Goal: Transaction & Acquisition: Purchase product/service

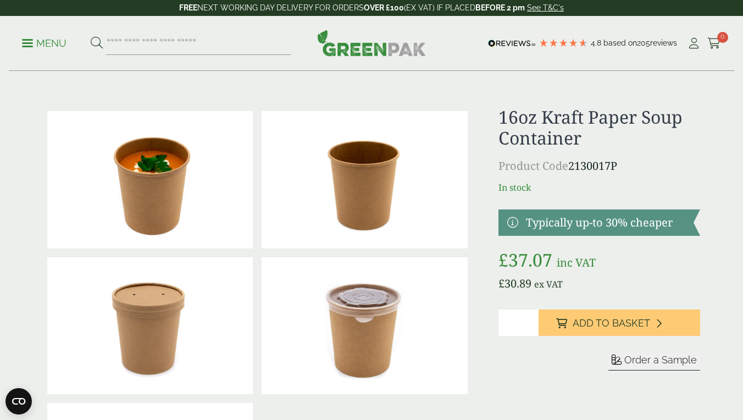
click at [562, 228] on link at bounding box center [599, 222] width 202 height 26
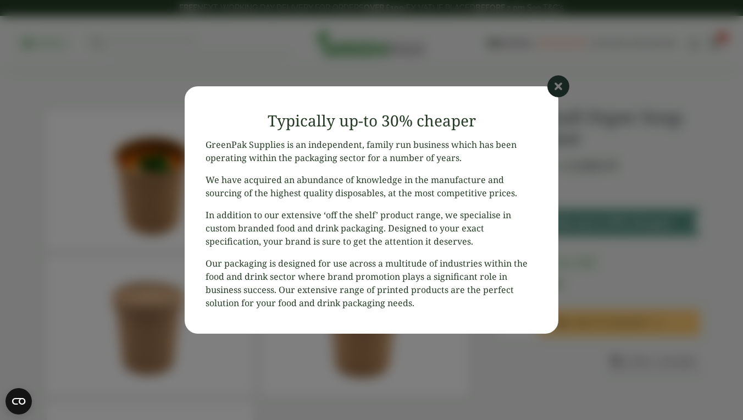
click at [552, 86] on icon at bounding box center [558, 86] width 22 height 22
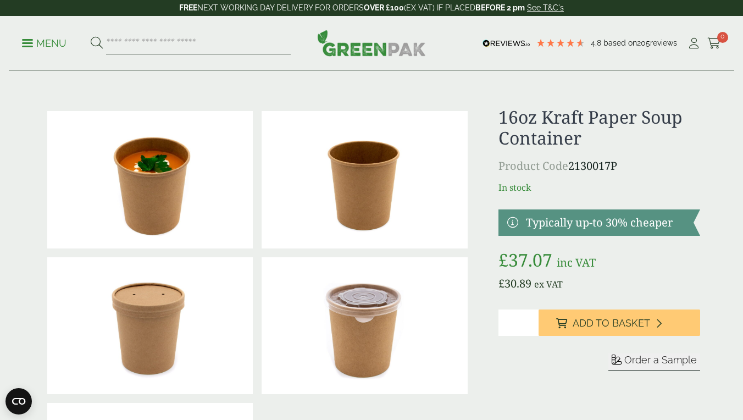
click at [54, 42] on p "Menu" at bounding box center [44, 43] width 45 height 13
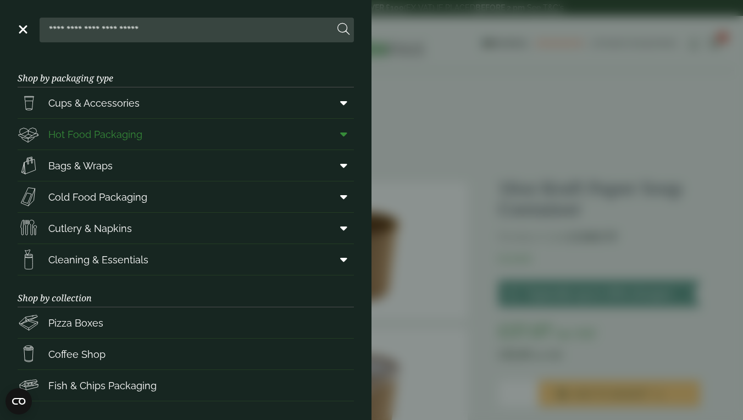
click at [83, 140] on span "Hot Food Packaging" at bounding box center [95, 134] width 94 height 15
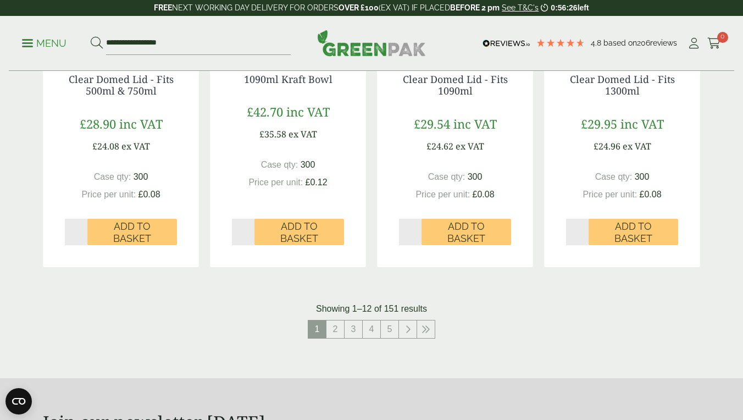
scroll to position [1169, 0]
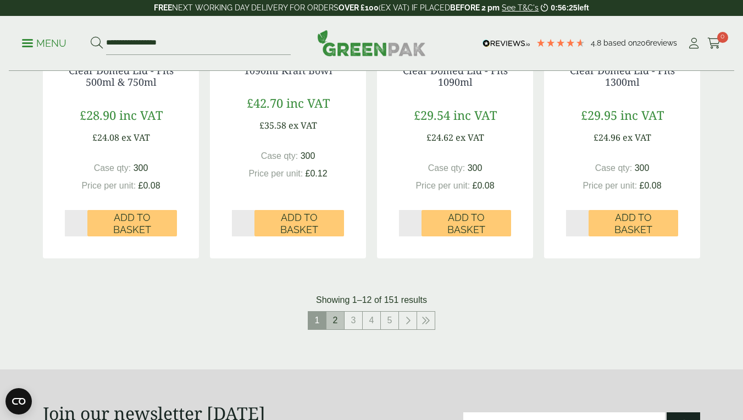
click at [333, 318] on link "2" at bounding box center [335, 321] width 18 height 18
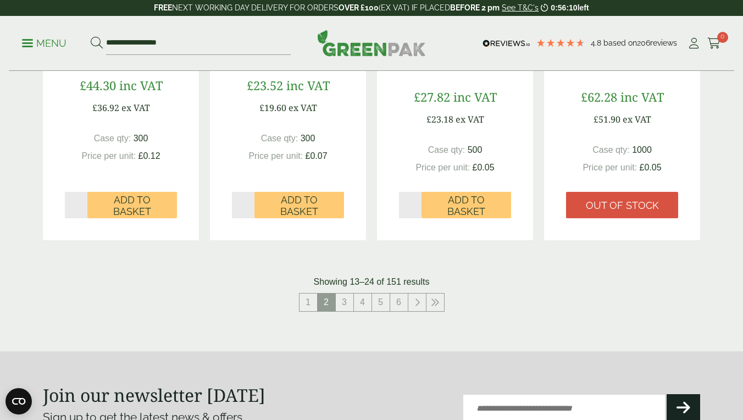
scroll to position [1268, 0]
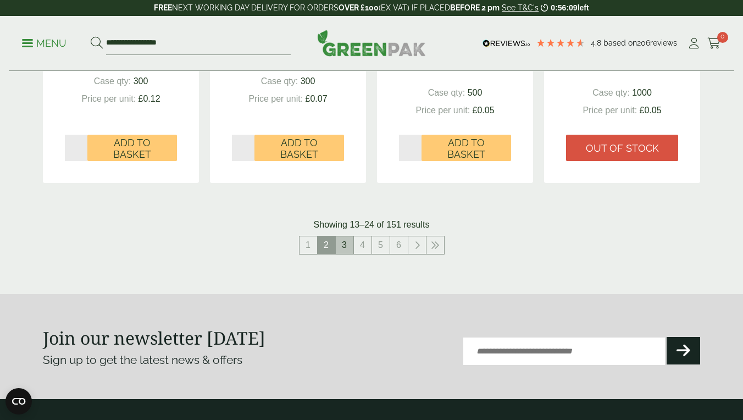
click at [350, 243] on link "3" at bounding box center [345, 245] width 18 height 18
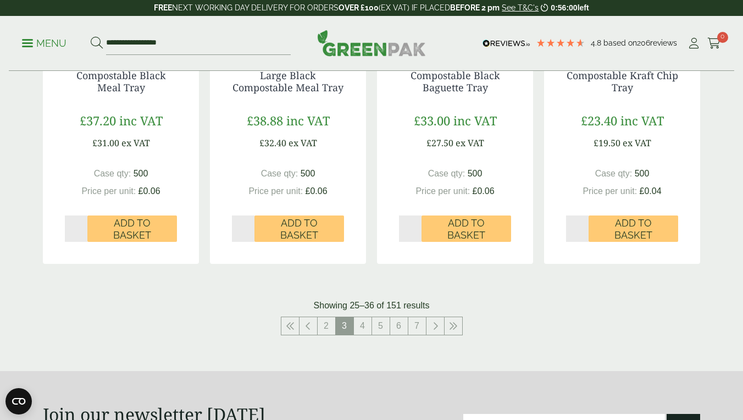
scroll to position [1186, 0]
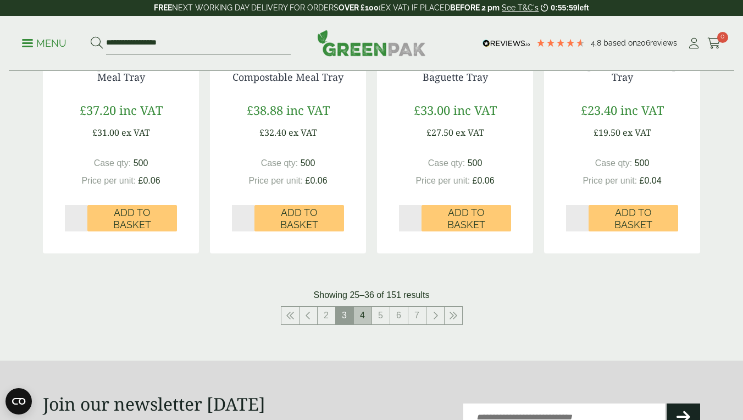
click at [365, 308] on link "4" at bounding box center [363, 316] width 18 height 18
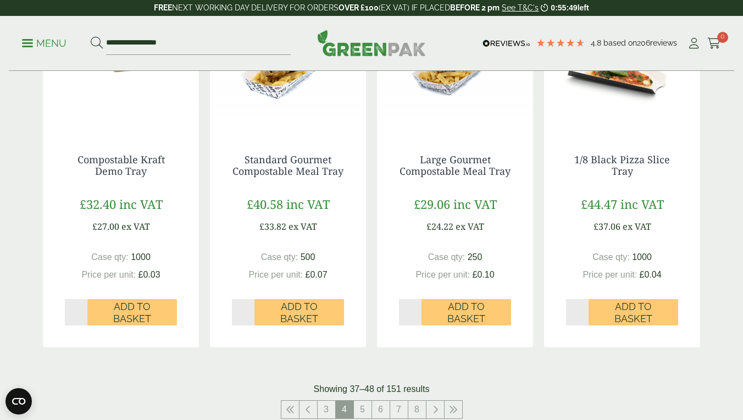
scroll to position [1105, 0]
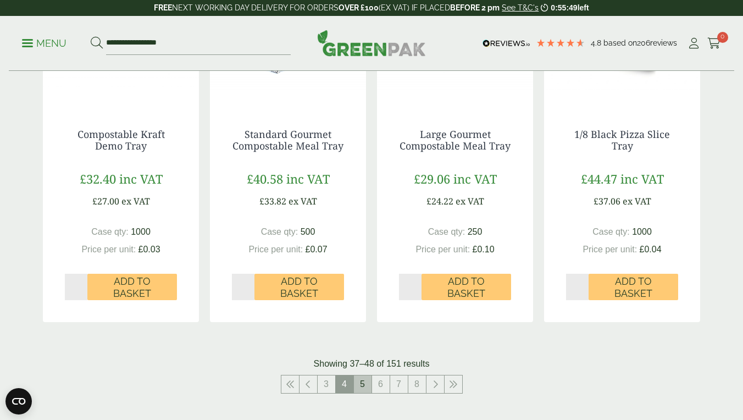
click at [363, 382] on link "5" at bounding box center [363, 384] width 18 height 18
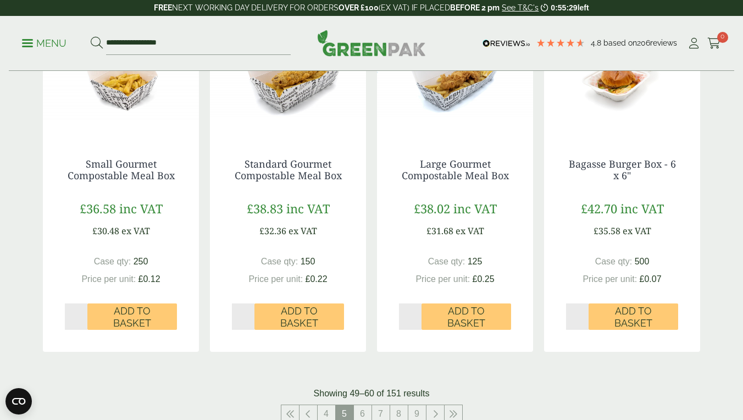
scroll to position [1130, 0]
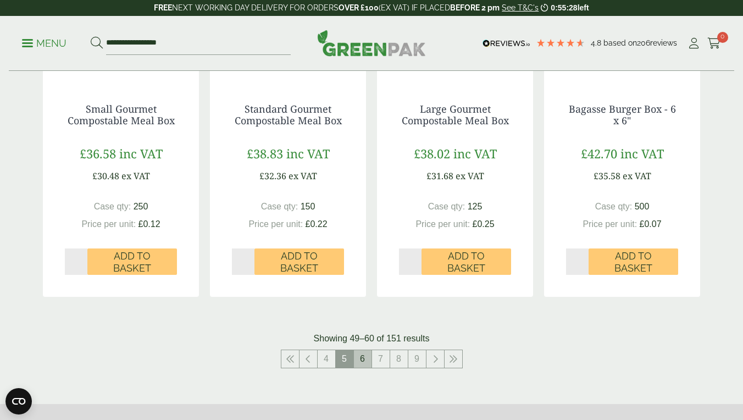
click at [362, 355] on link "6" at bounding box center [363, 359] width 18 height 18
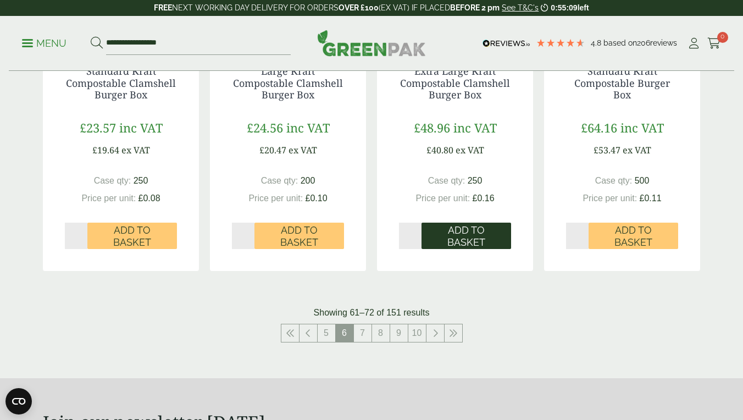
scroll to position [1180, 0]
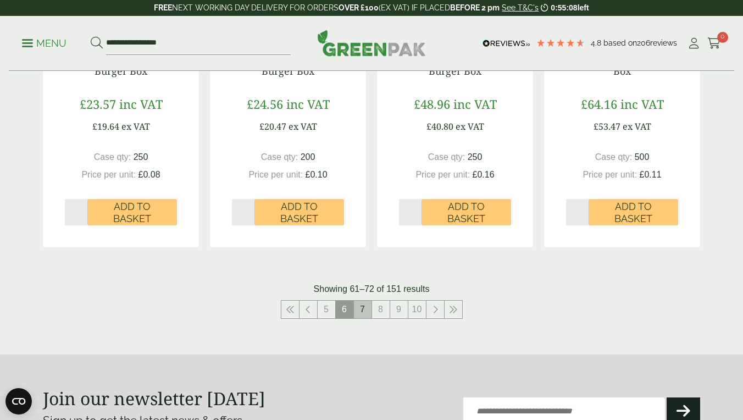
click at [367, 306] on link "7" at bounding box center [363, 310] width 18 height 18
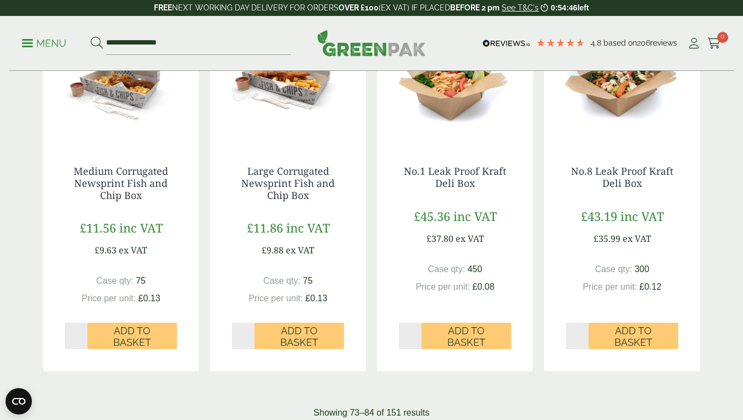
scroll to position [1090, 0]
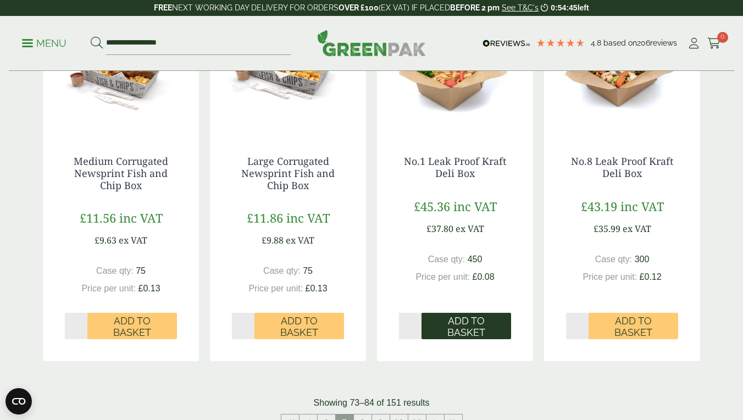
click at [445, 324] on span "Add to Basket" at bounding box center [466, 327] width 74 height 24
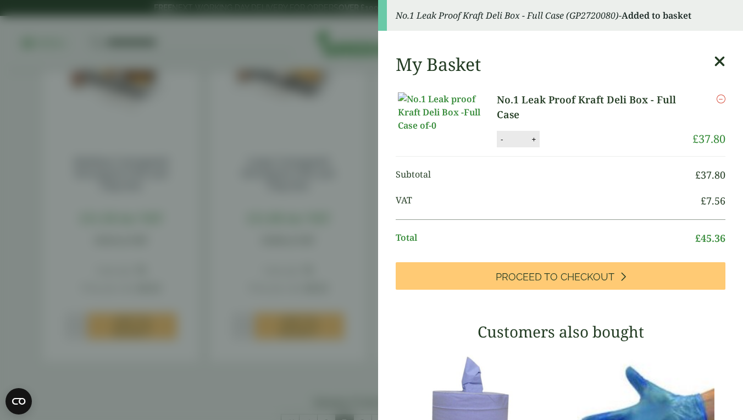
click at [717, 64] on icon at bounding box center [720, 61] width 12 height 15
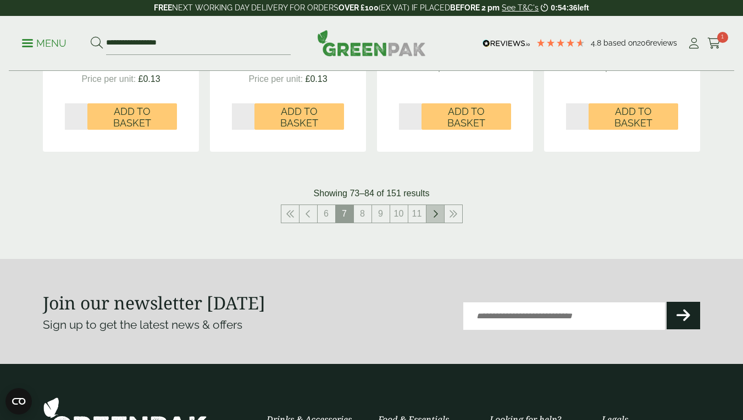
scroll to position [1289, 0]
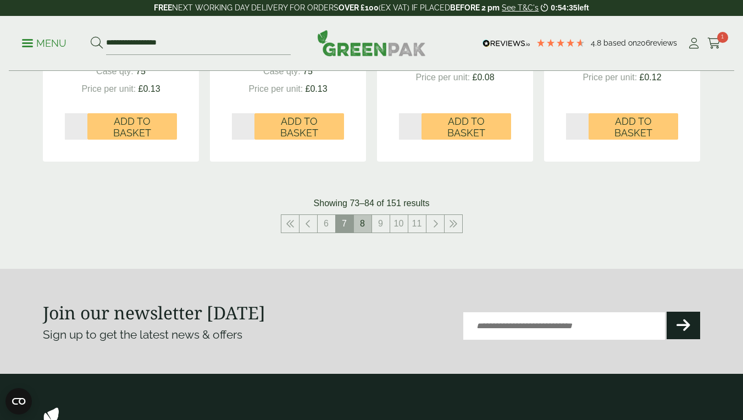
click at [361, 221] on link "8" at bounding box center [363, 224] width 18 height 18
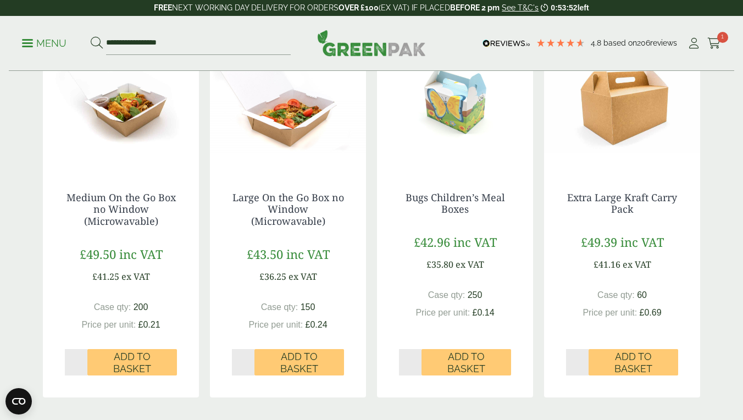
scroll to position [1043, 0]
click at [286, 350] on span "Add to Basket" at bounding box center [299, 362] width 74 height 24
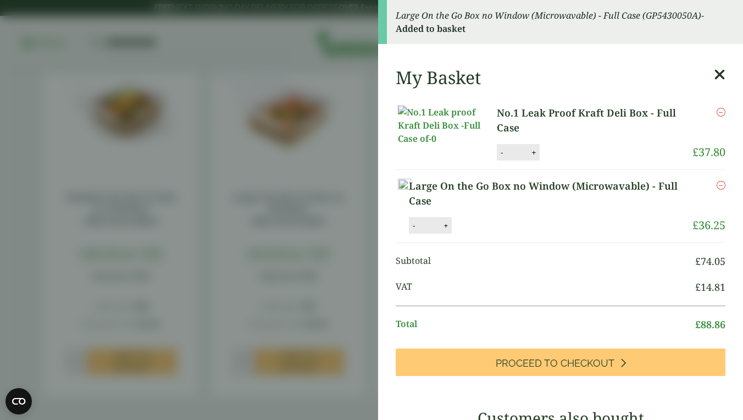
click at [719, 72] on icon at bounding box center [720, 74] width 12 height 15
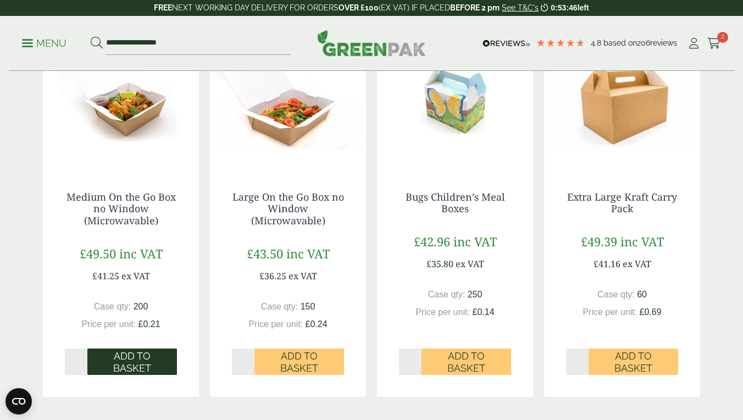
click at [139, 358] on span "Add to Basket" at bounding box center [132, 362] width 74 height 24
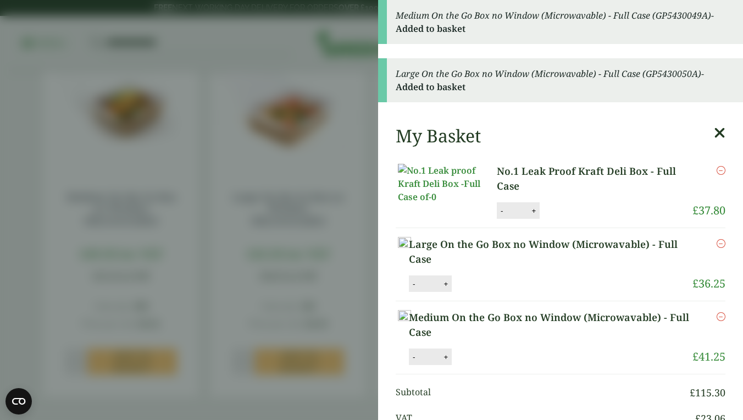
click at [723, 129] on icon at bounding box center [720, 132] width 12 height 15
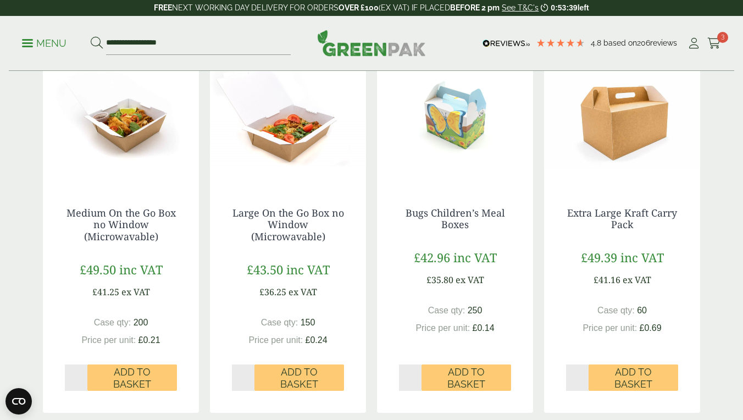
scroll to position [1132, 0]
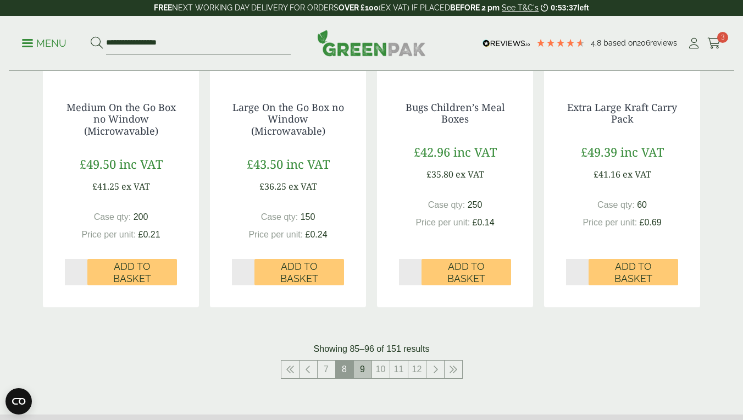
click at [361, 364] on link "9" at bounding box center [363, 370] width 18 height 18
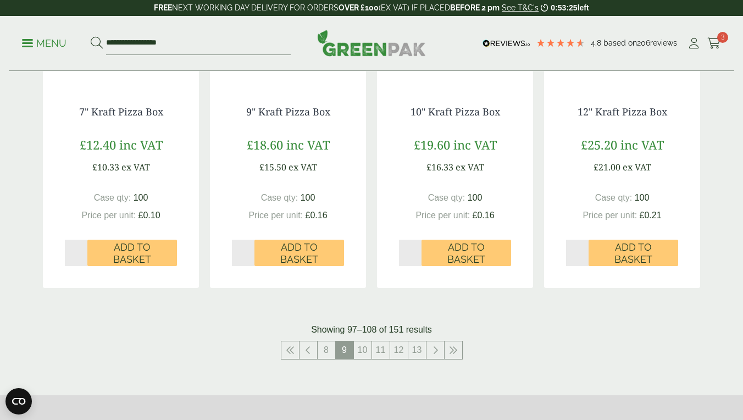
scroll to position [1128, 0]
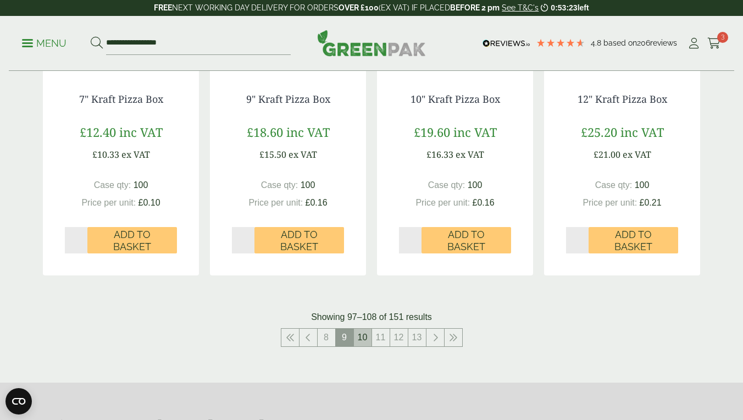
click at [363, 333] on link "10" at bounding box center [363, 338] width 18 height 18
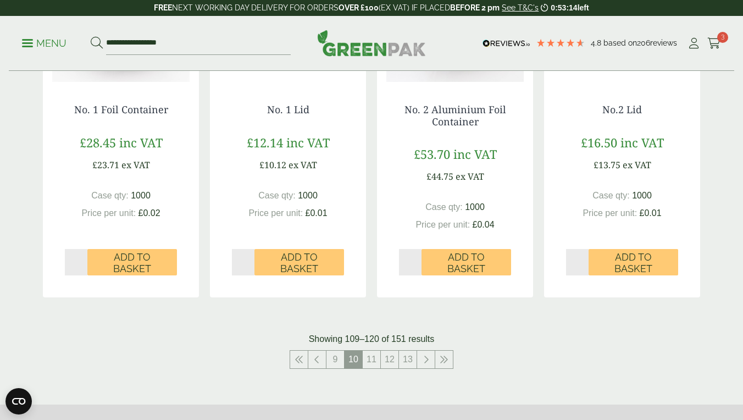
scroll to position [1144, 0]
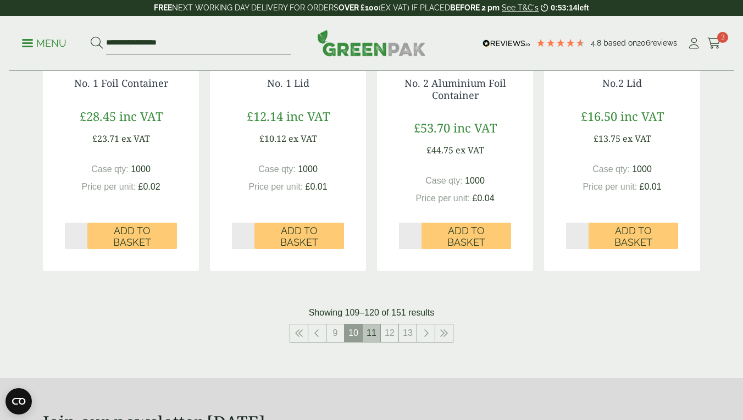
click at [368, 331] on link "11" at bounding box center [372, 333] width 18 height 18
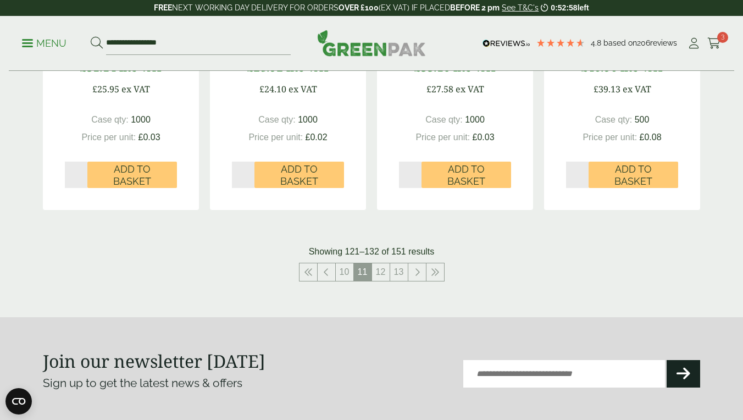
scroll to position [1221, 0]
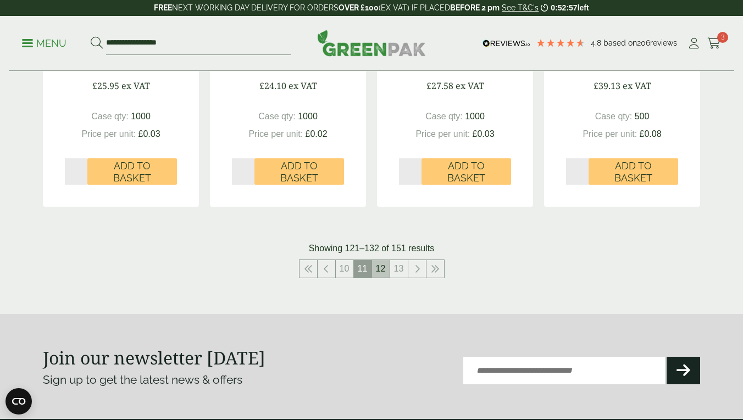
click at [381, 260] on link "12" at bounding box center [381, 269] width 18 height 18
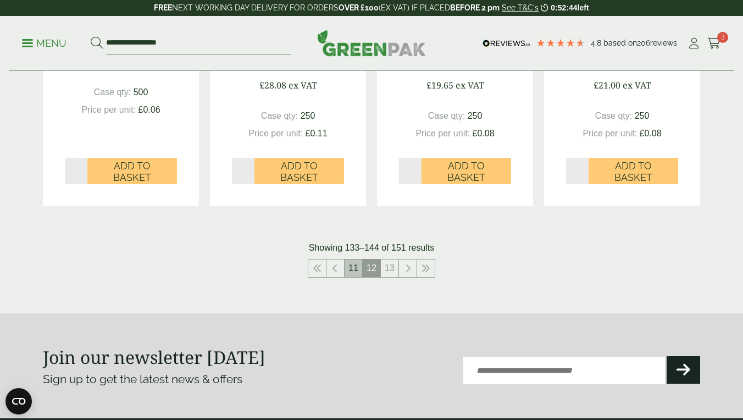
scroll to position [1218, 0]
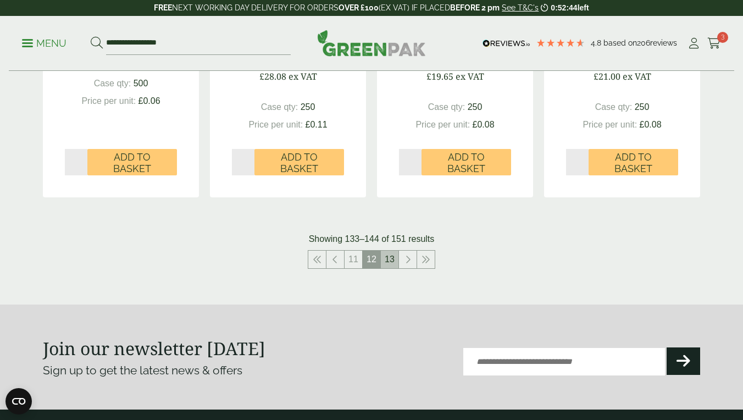
click at [392, 258] on link "13" at bounding box center [390, 260] width 18 height 18
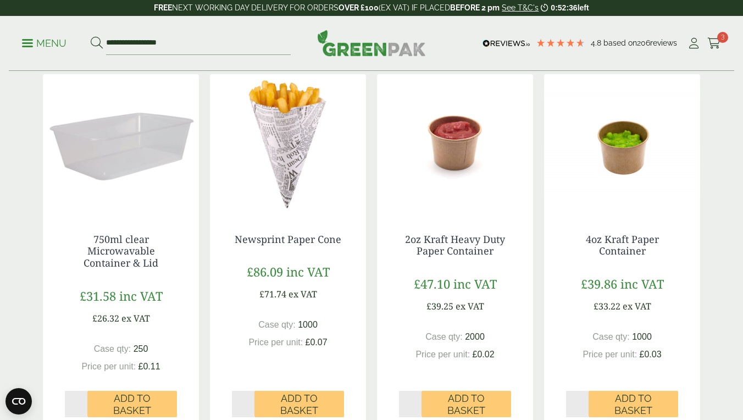
scroll to position [262, 0]
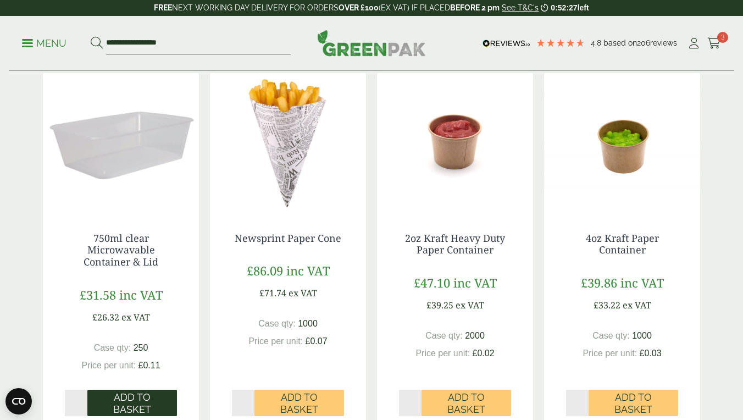
click at [129, 391] on span "Add to Basket" at bounding box center [132, 403] width 74 height 24
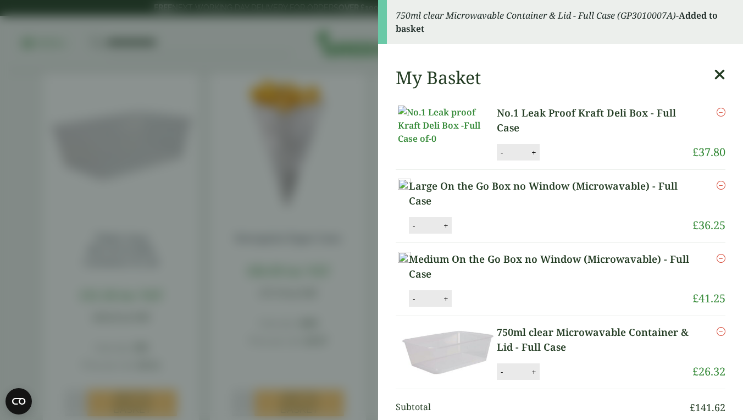
click at [722, 70] on icon at bounding box center [720, 74] width 12 height 15
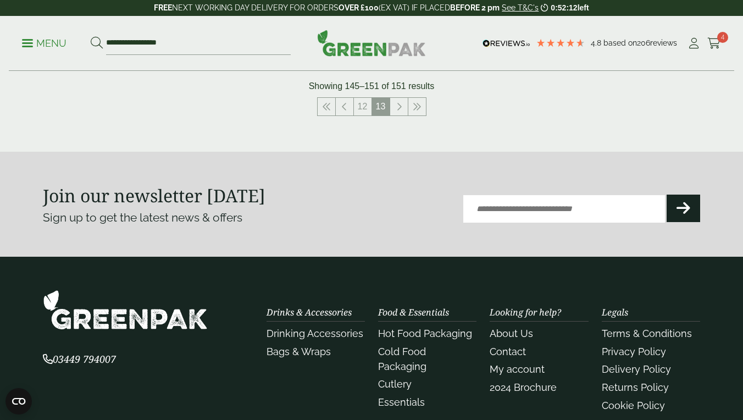
scroll to position [1036, 0]
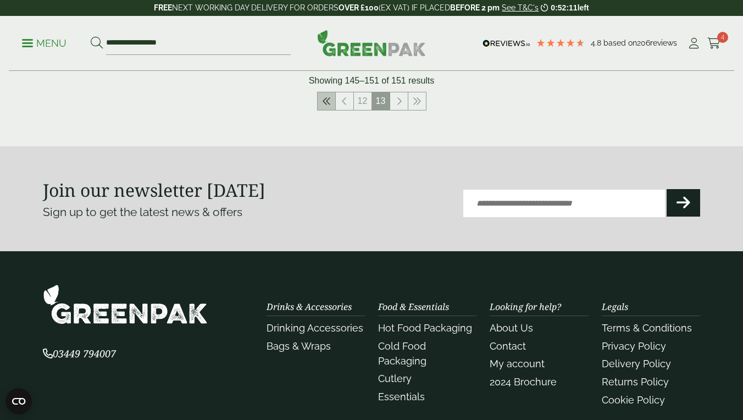
click at [328, 97] on icon at bounding box center [326, 101] width 9 height 9
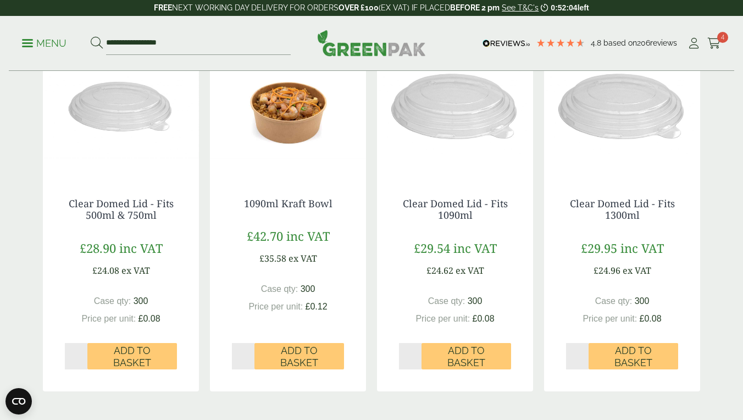
scroll to position [1065, 0]
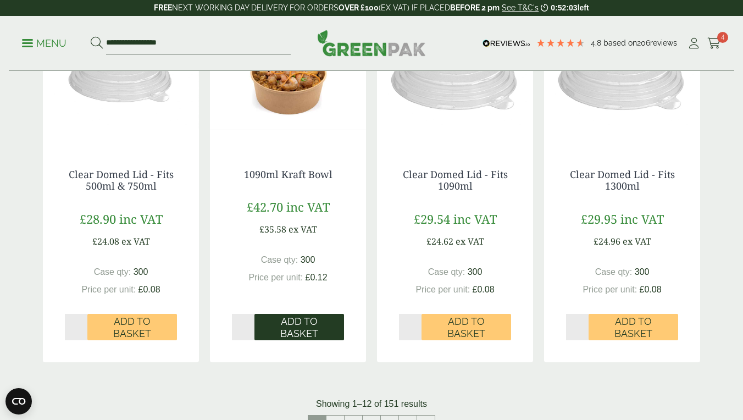
click at [284, 324] on span "Add to Basket" at bounding box center [299, 327] width 74 height 24
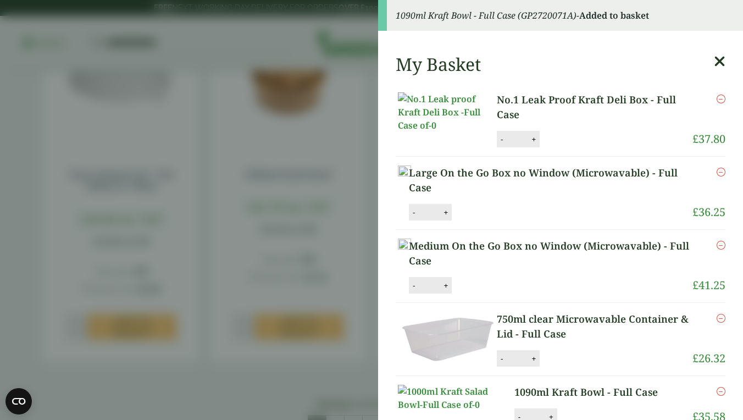
scroll to position [0, 0]
click at [721, 64] on icon at bounding box center [720, 61] width 12 height 15
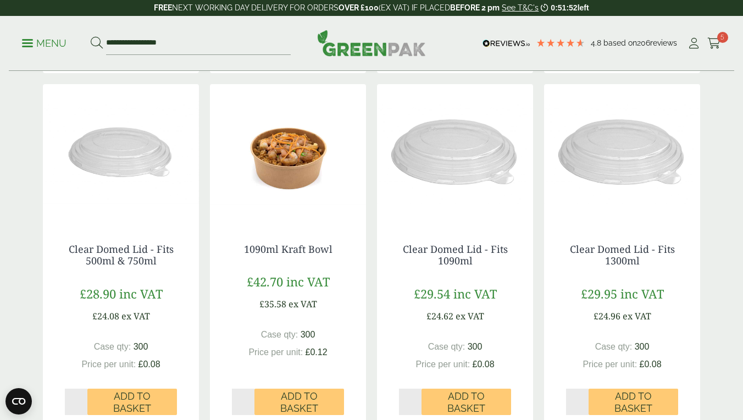
scroll to position [986, 0]
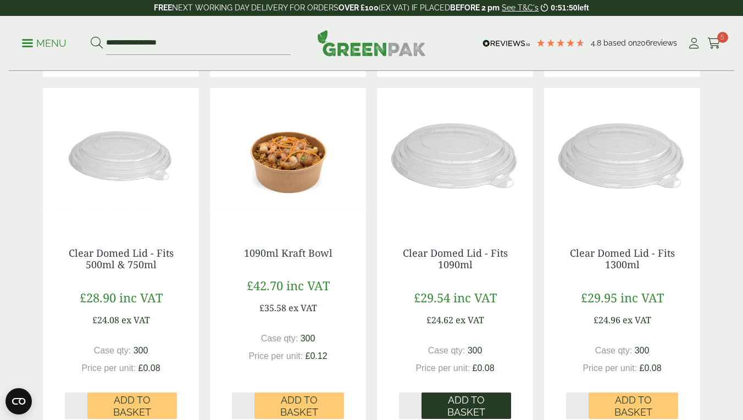
click at [463, 405] on span "Add to Basket" at bounding box center [466, 406] width 74 height 24
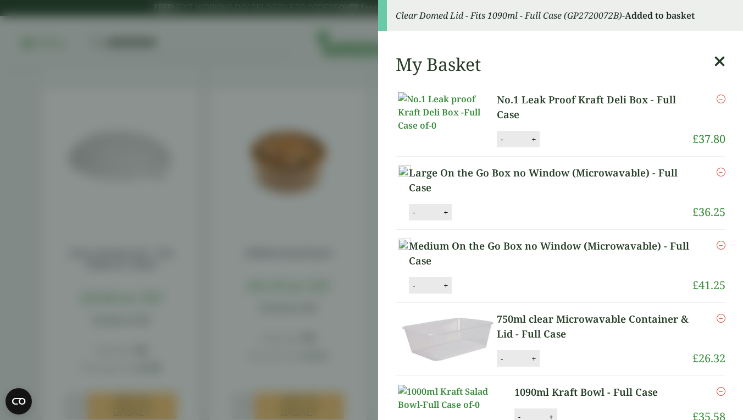
click at [720, 61] on icon at bounding box center [720, 61] width 12 height 15
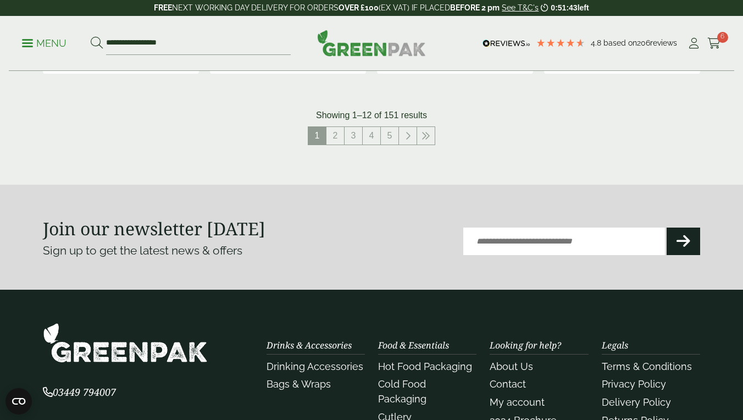
scroll to position [1346, 0]
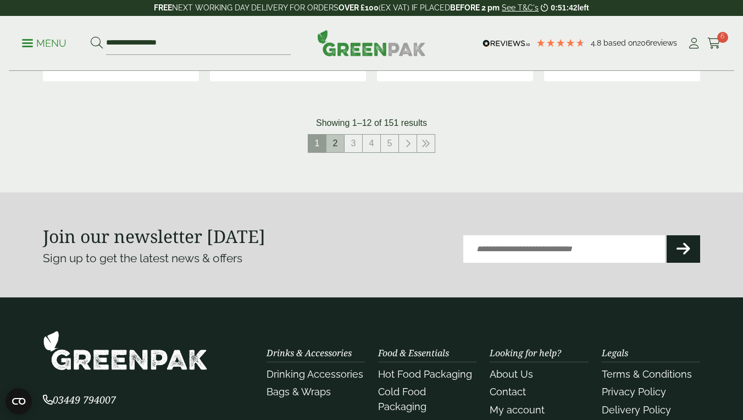
click at [335, 140] on link "2" at bounding box center [335, 144] width 18 height 18
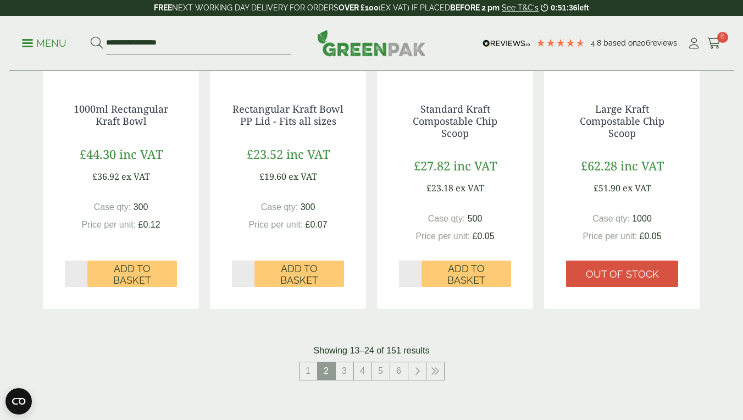
scroll to position [1282, 0]
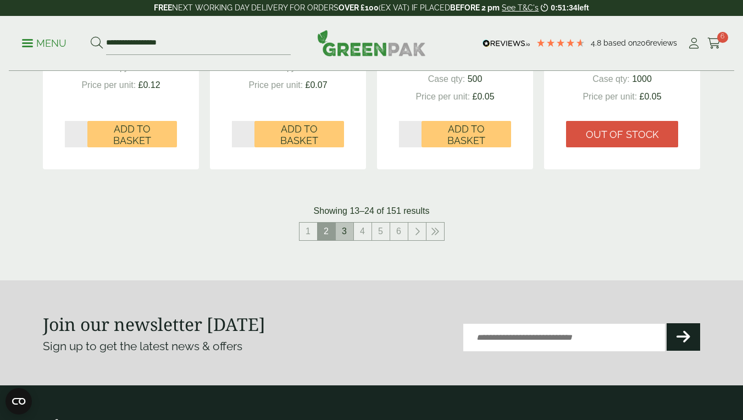
click at [342, 229] on link "3" at bounding box center [345, 232] width 18 height 18
